Goal: Find specific page/section: Find specific page/section

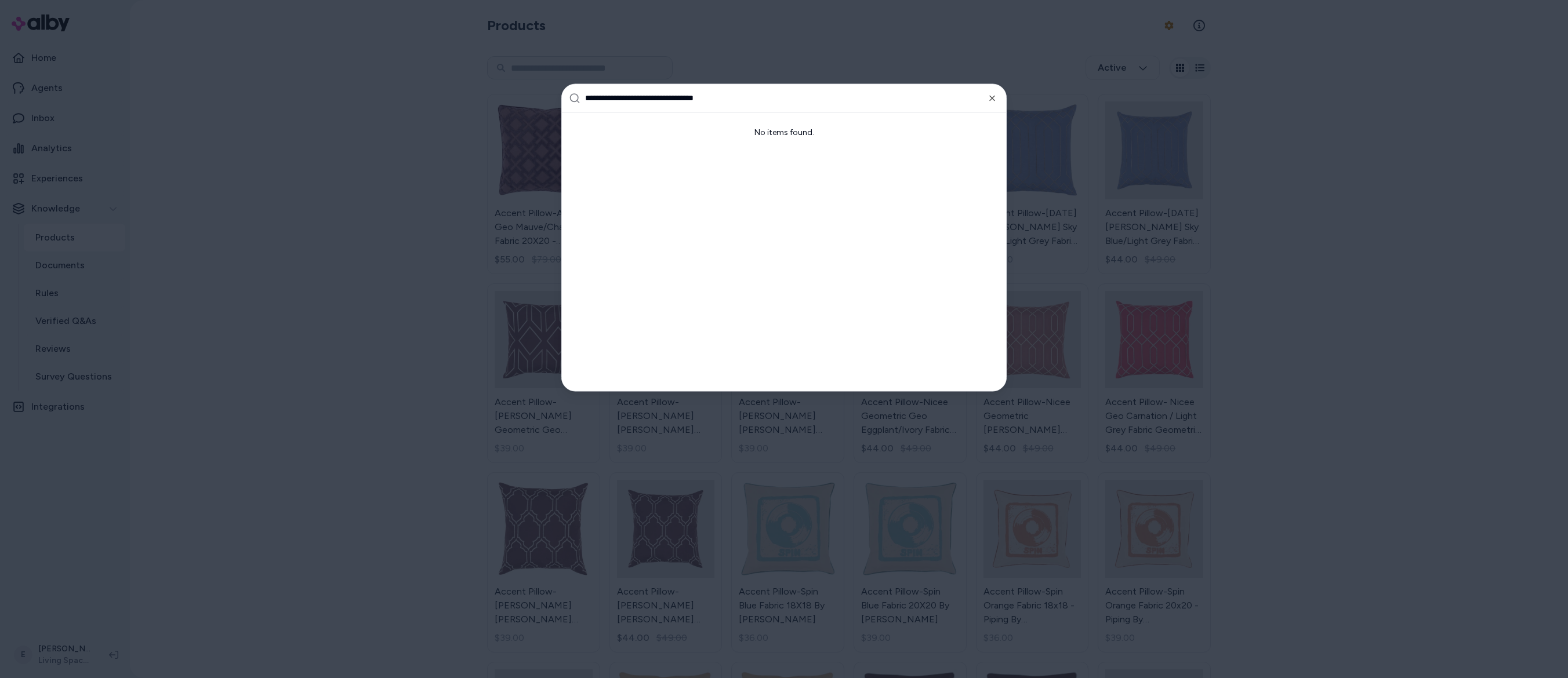
type input "**********"
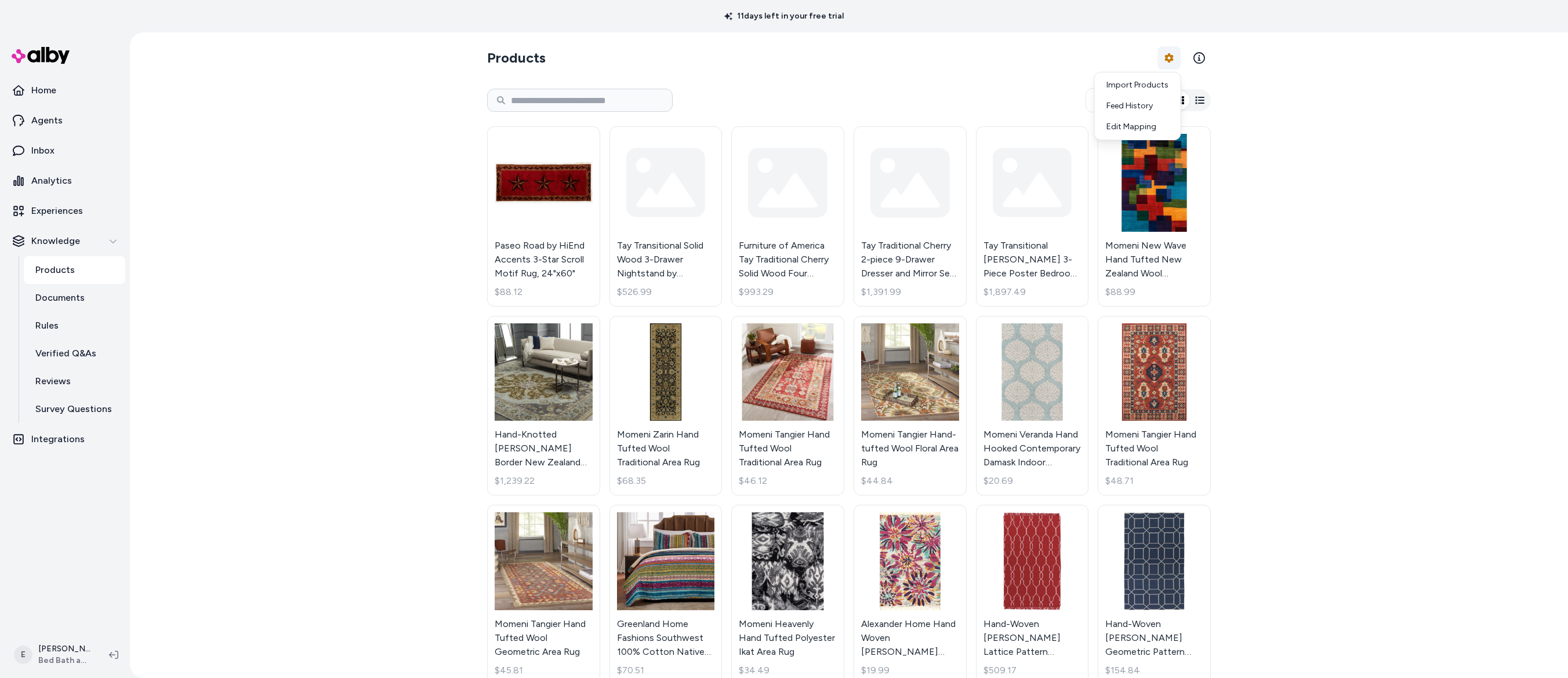
click at [1173, 62] on html "11 days left in your free trial Home Agents Inbox Analytics Experiences Knowled…" at bounding box center [784, 339] width 1568 height 678
click at [1140, 104] on div "Feed History" at bounding box center [1137, 106] width 81 height 21
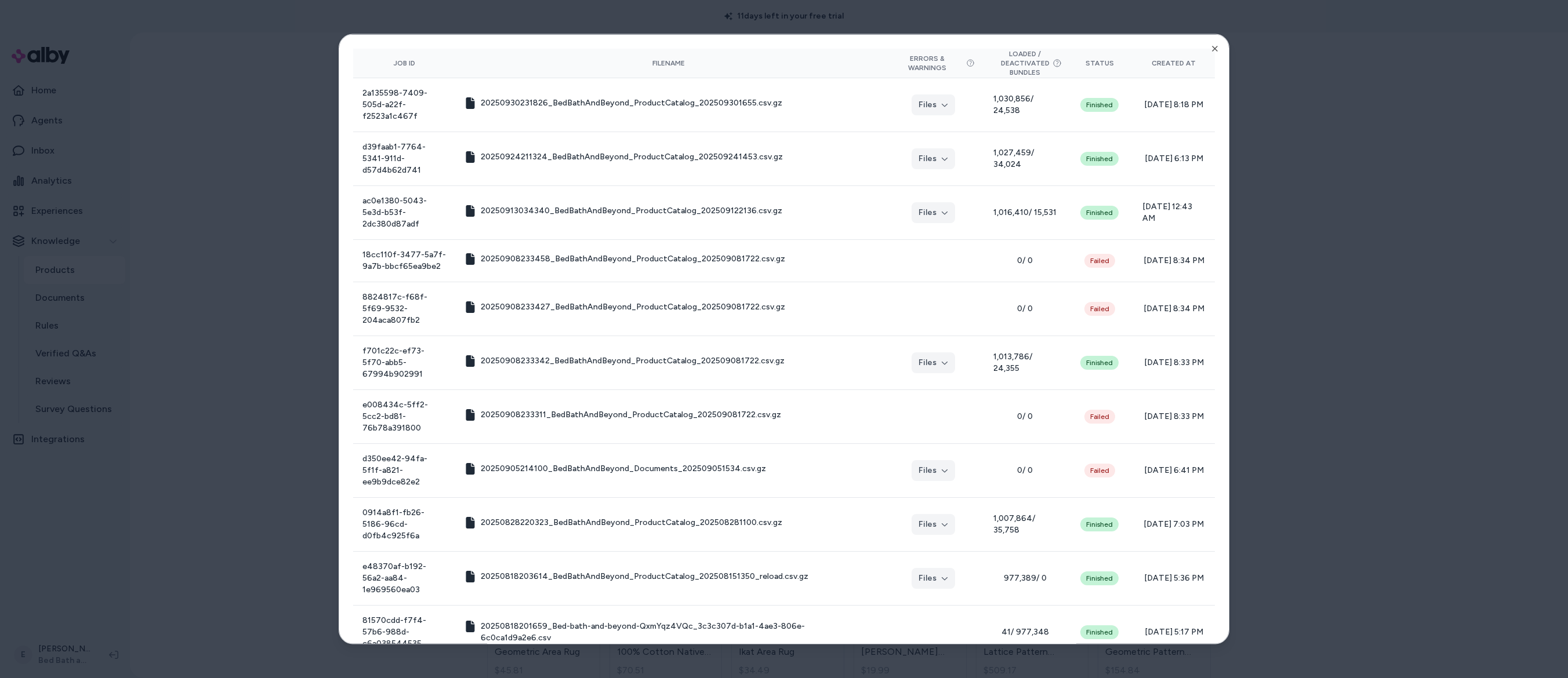
click at [1312, 211] on div at bounding box center [784, 339] width 1568 height 678
